Goal: Find contact information: Find contact information

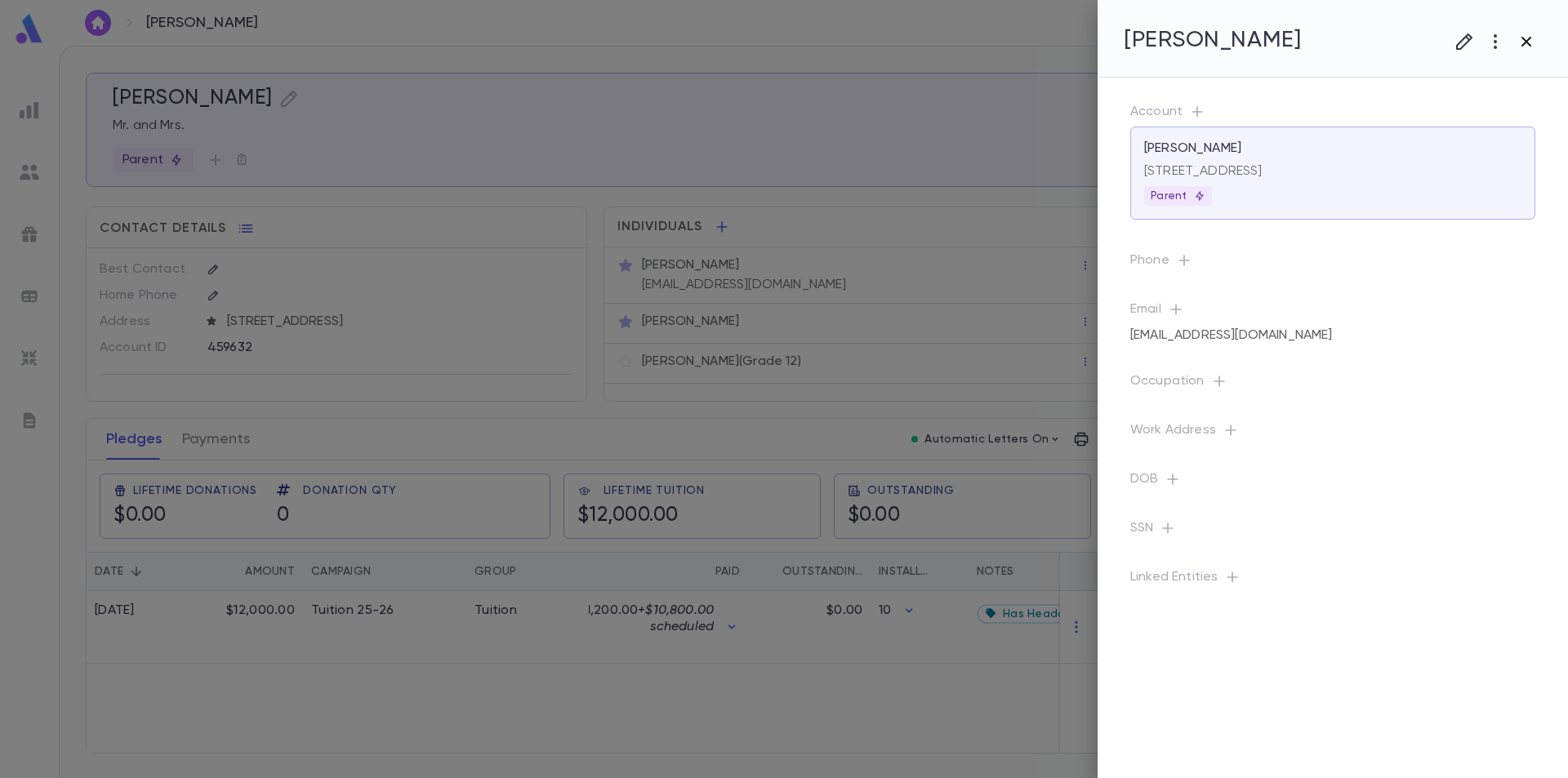
click at [1524, 48] on icon "button" at bounding box center [1526, 42] width 20 height 20
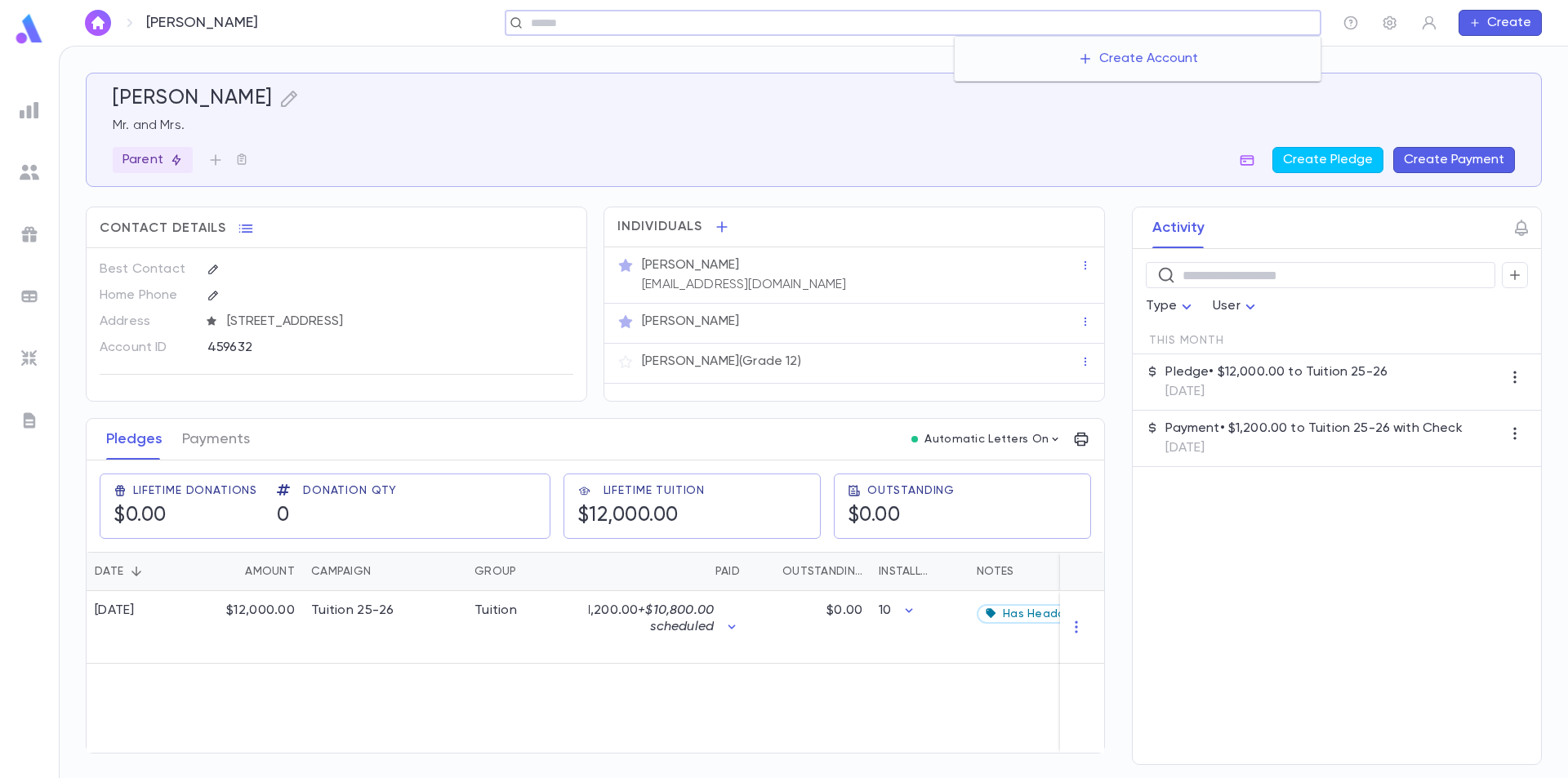
click at [1206, 27] on input "text" at bounding box center [920, 22] width 788 height 15
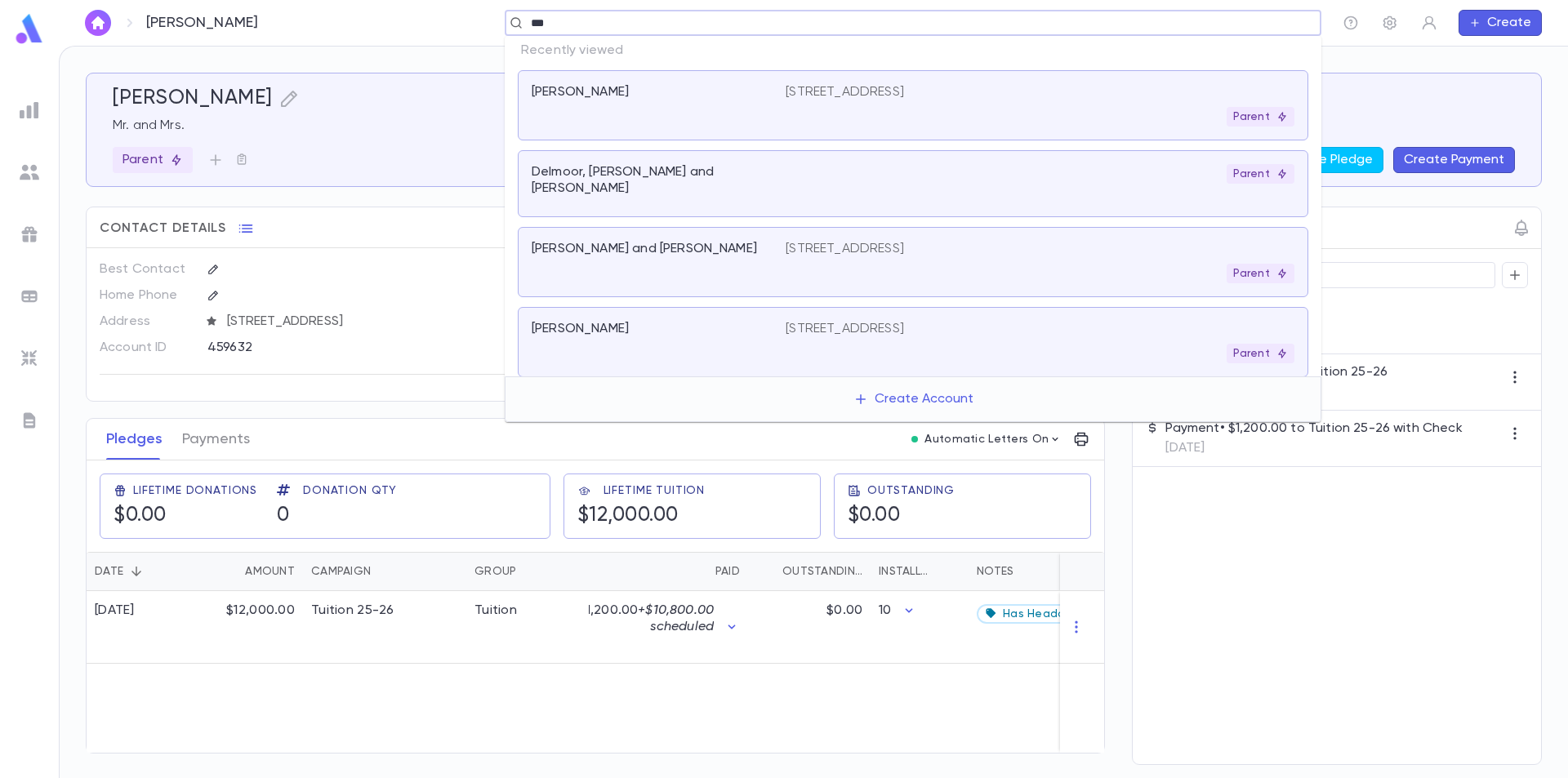
type input "****"
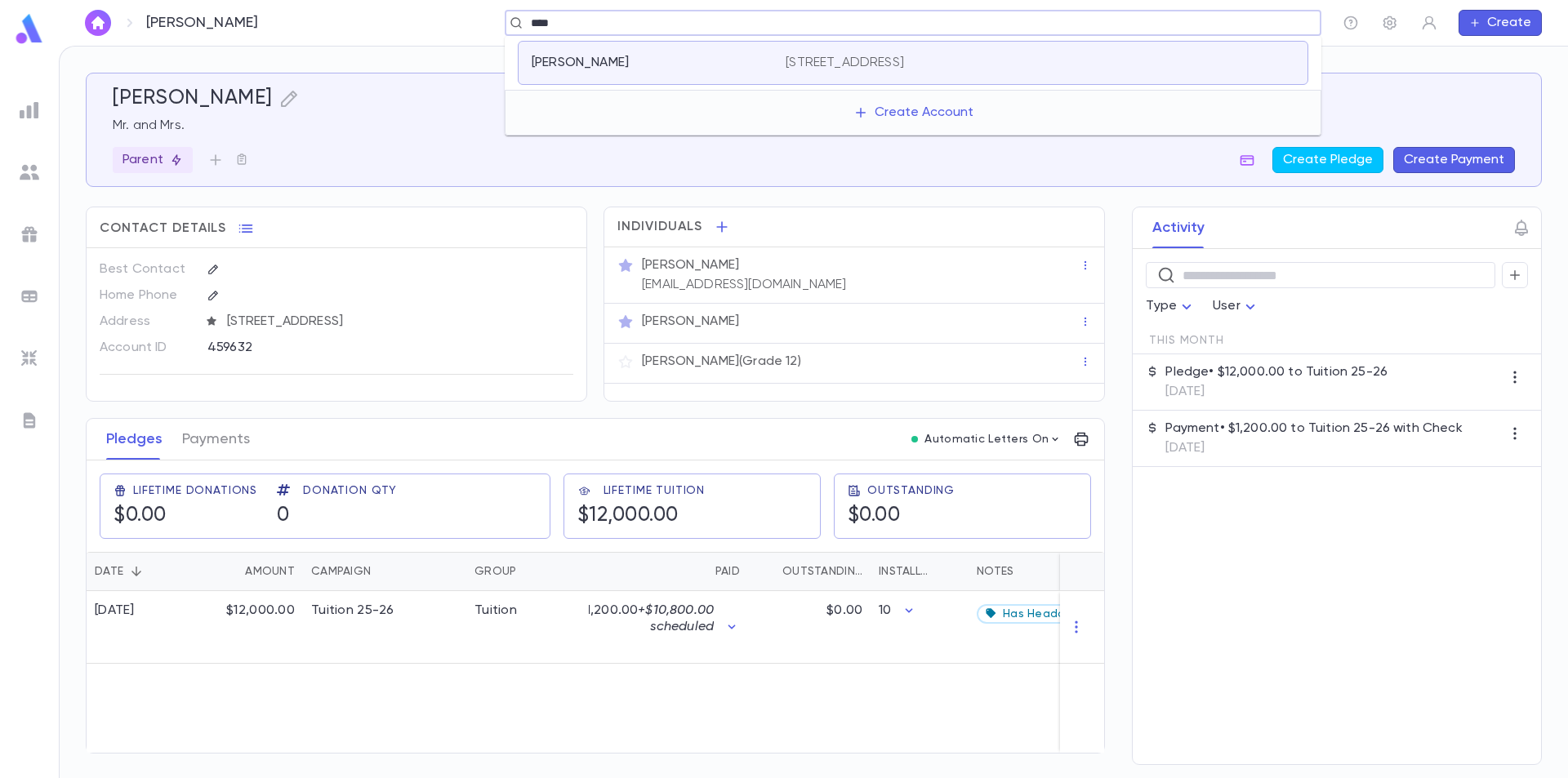
click at [674, 54] on div "[PERSON_NAME]" at bounding box center [648, 62] width 234 height 16
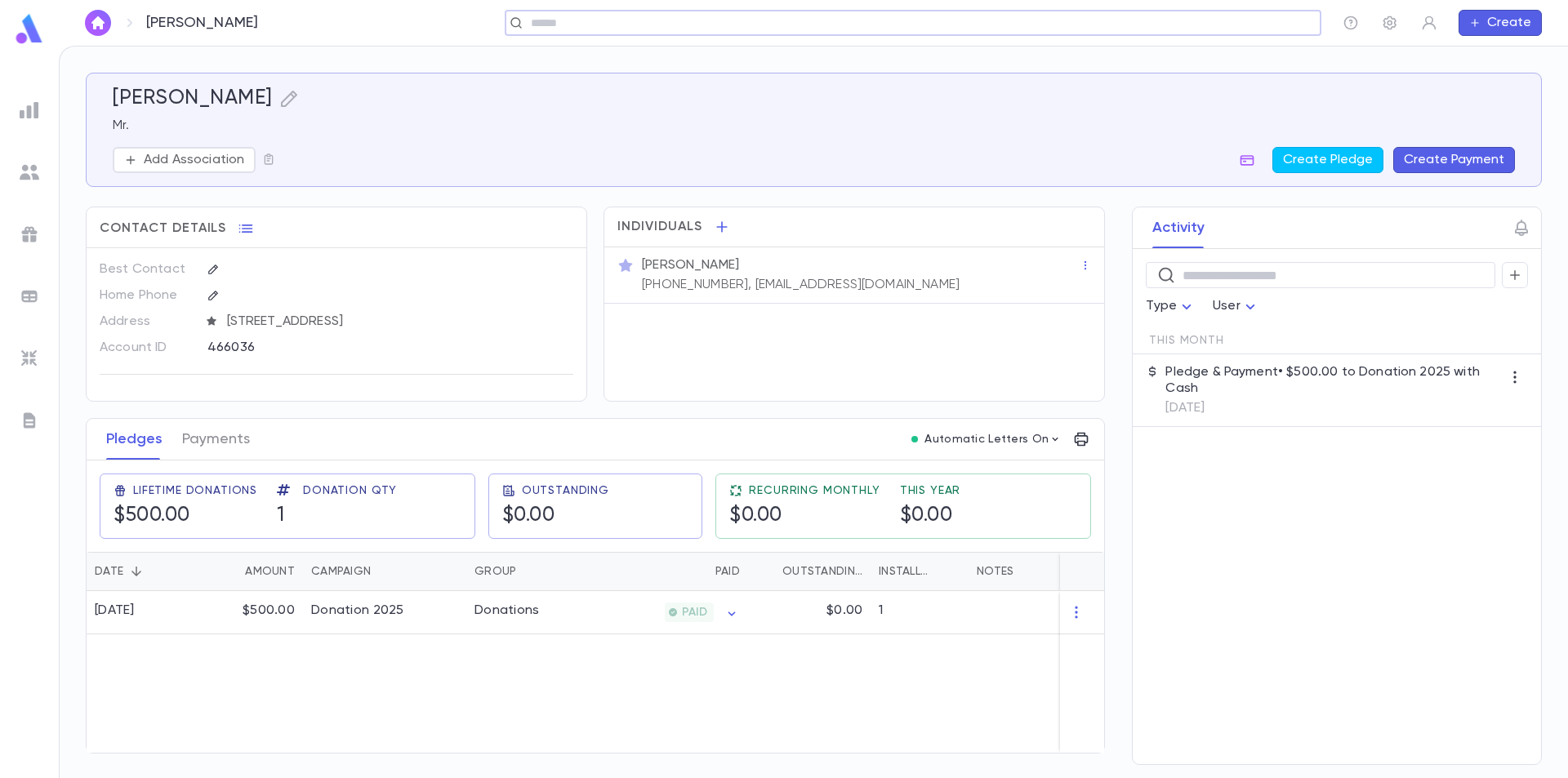
click at [731, 286] on p "[PHONE_NUMBER], [EMAIL_ADDRESS][DOMAIN_NAME]" at bounding box center [800, 285] width 317 height 16
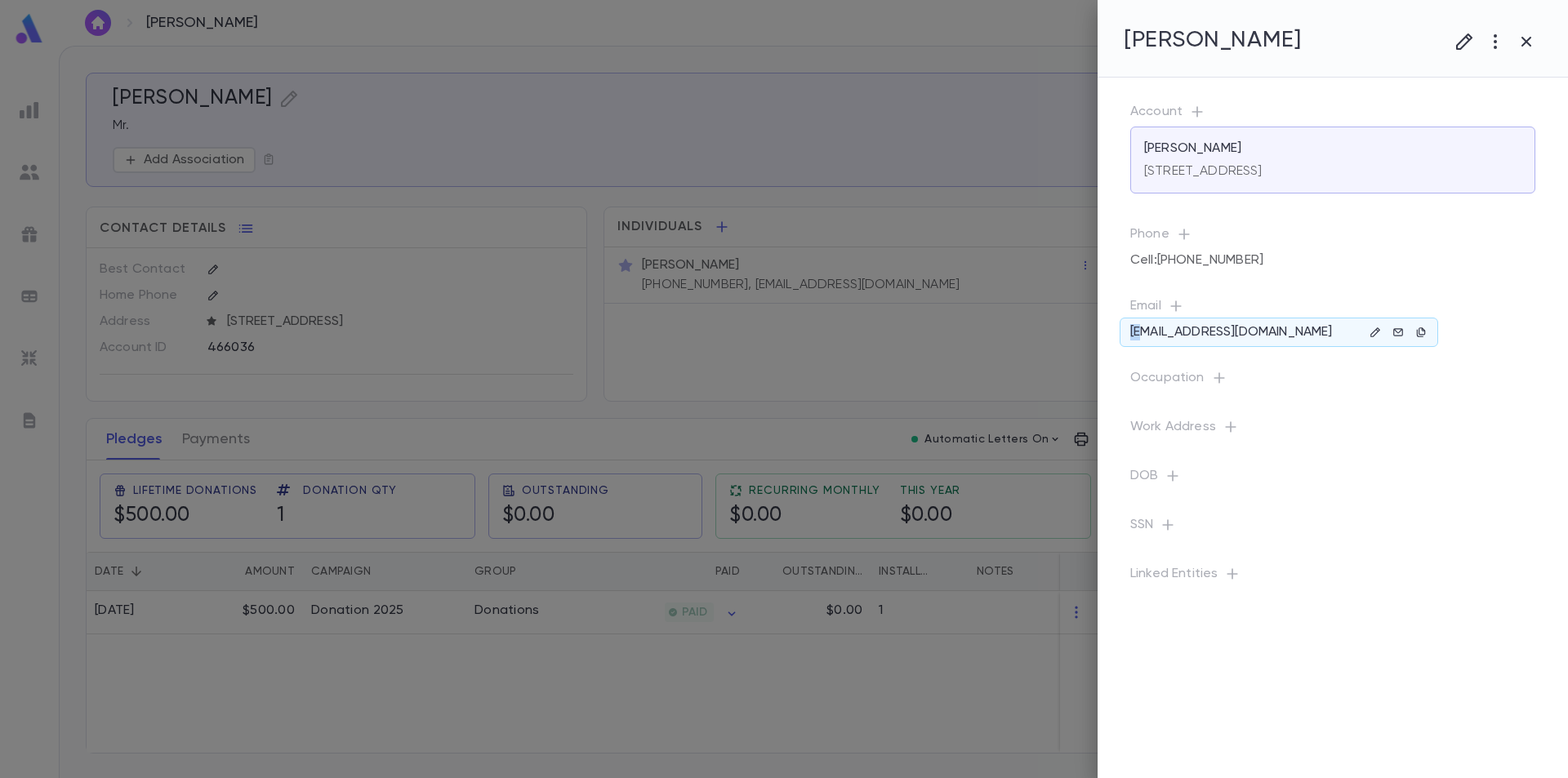
drag, startPoint x: 1130, startPoint y: 341, endPoint x: 1143, endPoint y: 340, distance: 13.0
click at [1142, 340] on div "[EMAIL_ADDRESS][DOMAIN_NAME]" at bounding box center [1278, 332] width 318 height 29
click at [1258, 338] on div "[EMAIL_ADDRESS][DOMAIN_NAME]" at bounding box center [1333, 332] width 405 height 23
click at [1237, 327] on p "[EMAIL_ADDRESS][DOMAIN_NAME]" at bounding box center [1231, 332] width 201 height 16
click at [1420, 330] on icon "button" at bounding box center [1420, 332] width 12 height 12
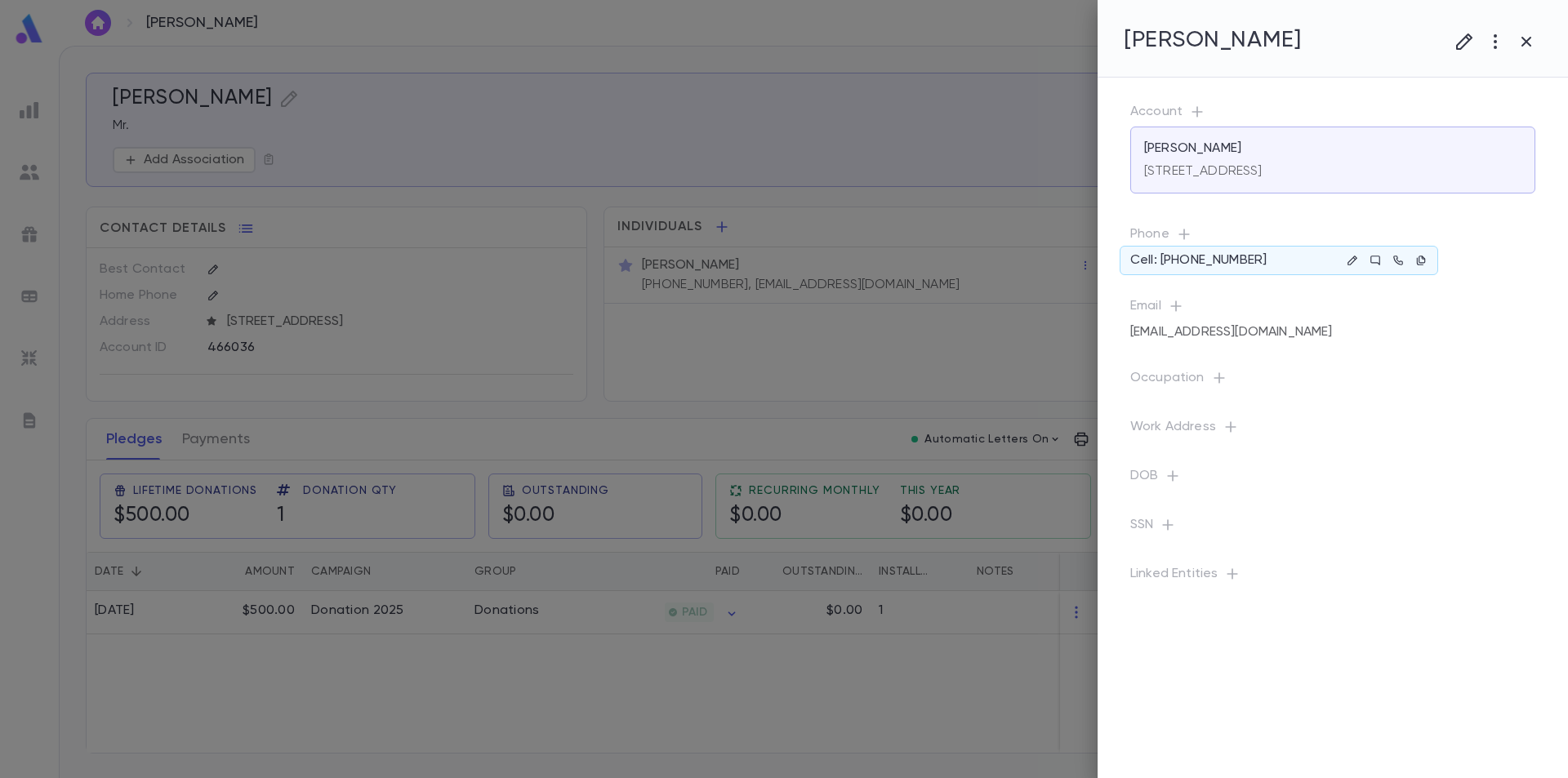
click at [1169, 258] on p "Cell: [PHONE_NUMBER]" at bounding box center [1198, 260] width 136 height 16
click at [1322, 259] on div "Cell : [PHONE_NUMBER]" at bounding box center [1333, 260] width 405 height 23
click at [1419, 255] on icon "button" at bounding box center [1420, 260] width 12 height 12
